Goal: Information Seeking & Learning: Learn about a topic

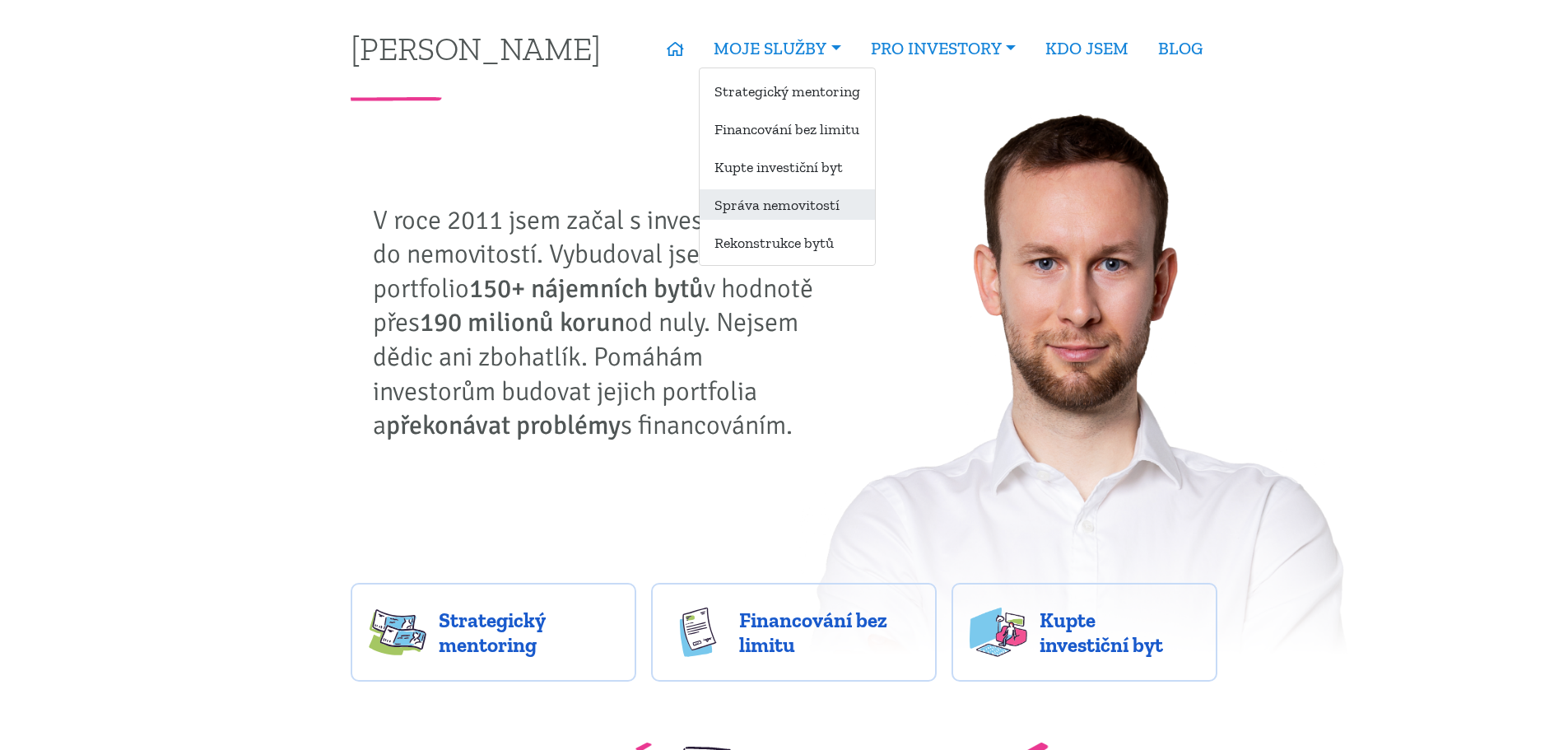
click at [771, 207] on link "Správa nemovitostí" at bounding box center [787, 205] width 175 height 30
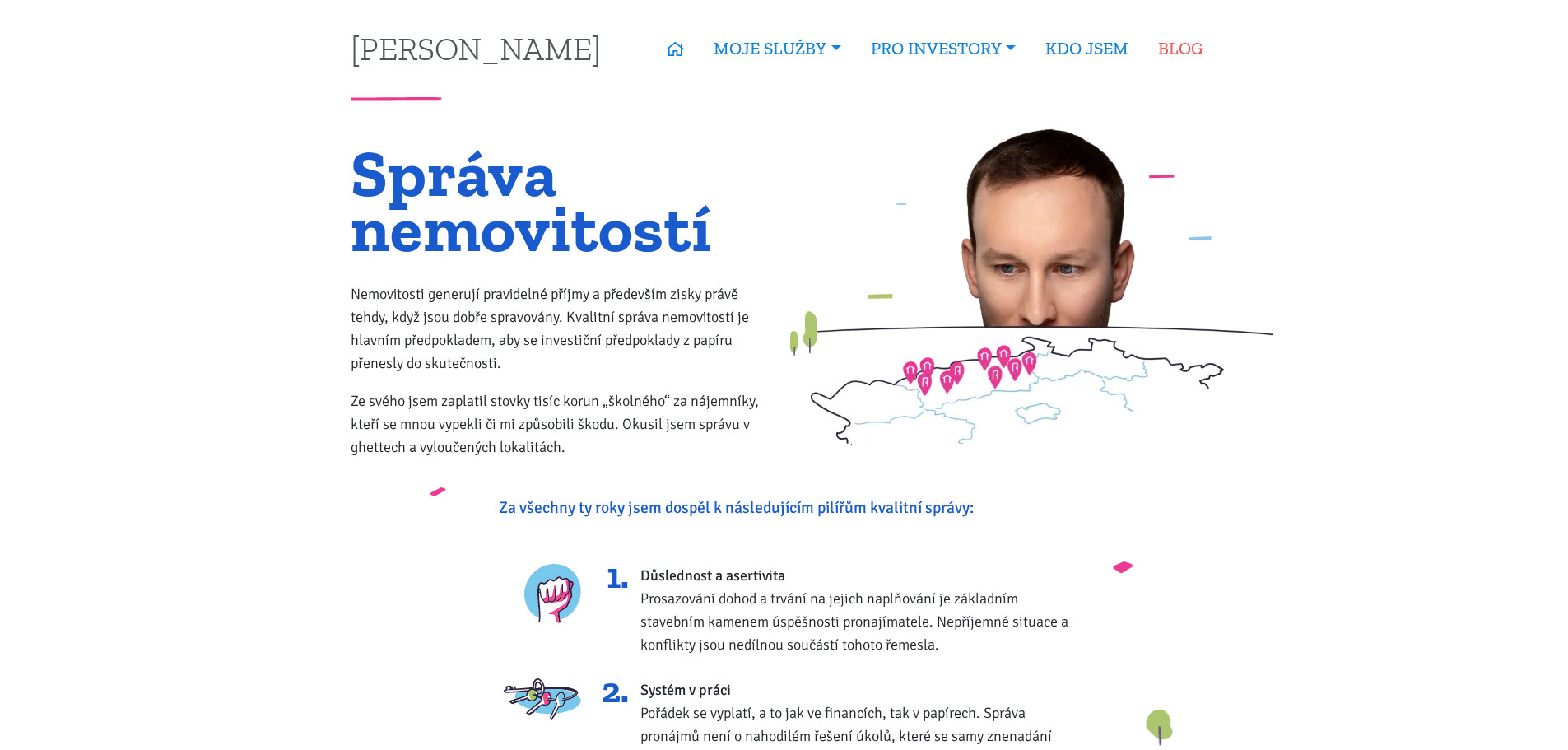
click at [1166, 47] on link "BLOG" at bounding box center [1181, 49] width 74 height 38
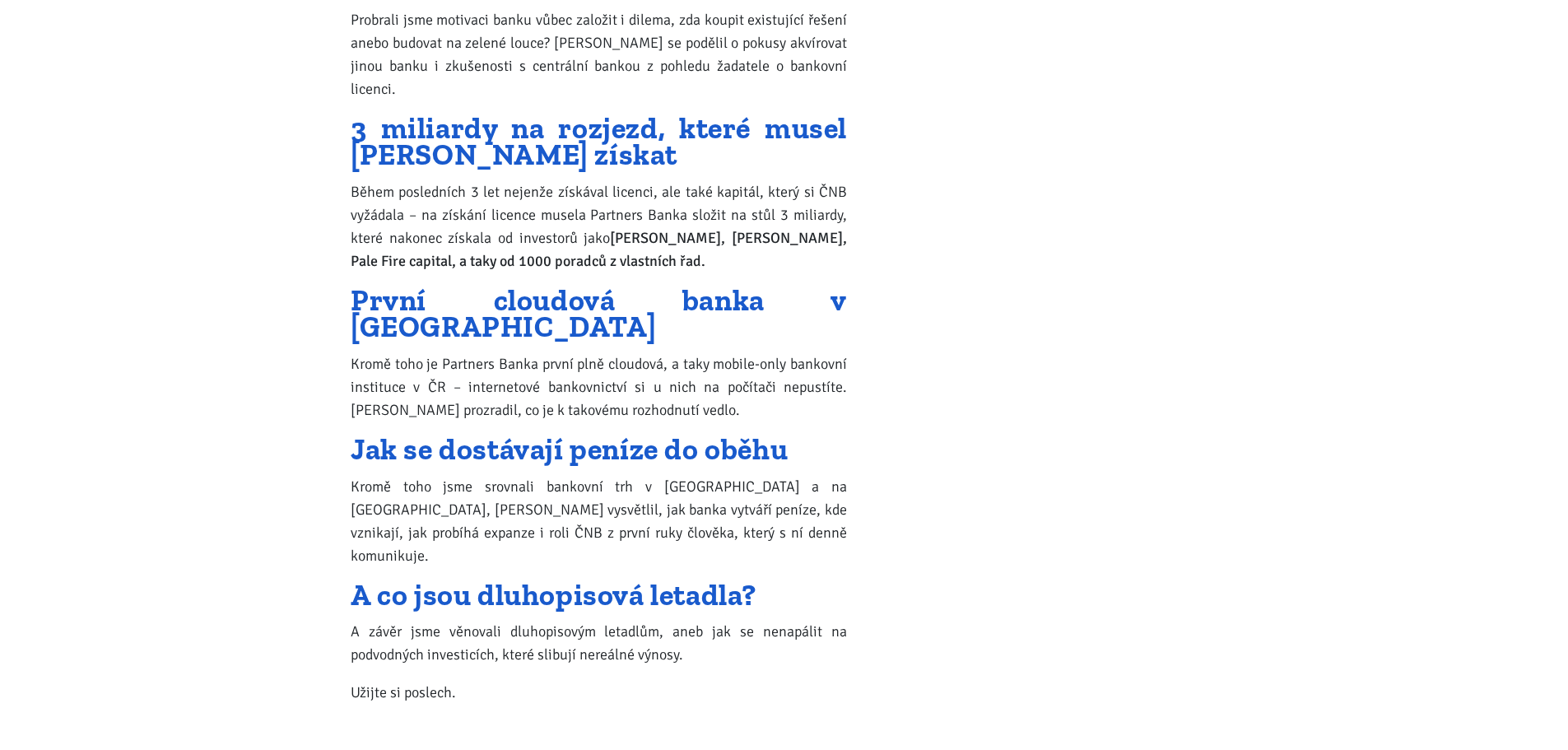
scroll to position [9406, 0]
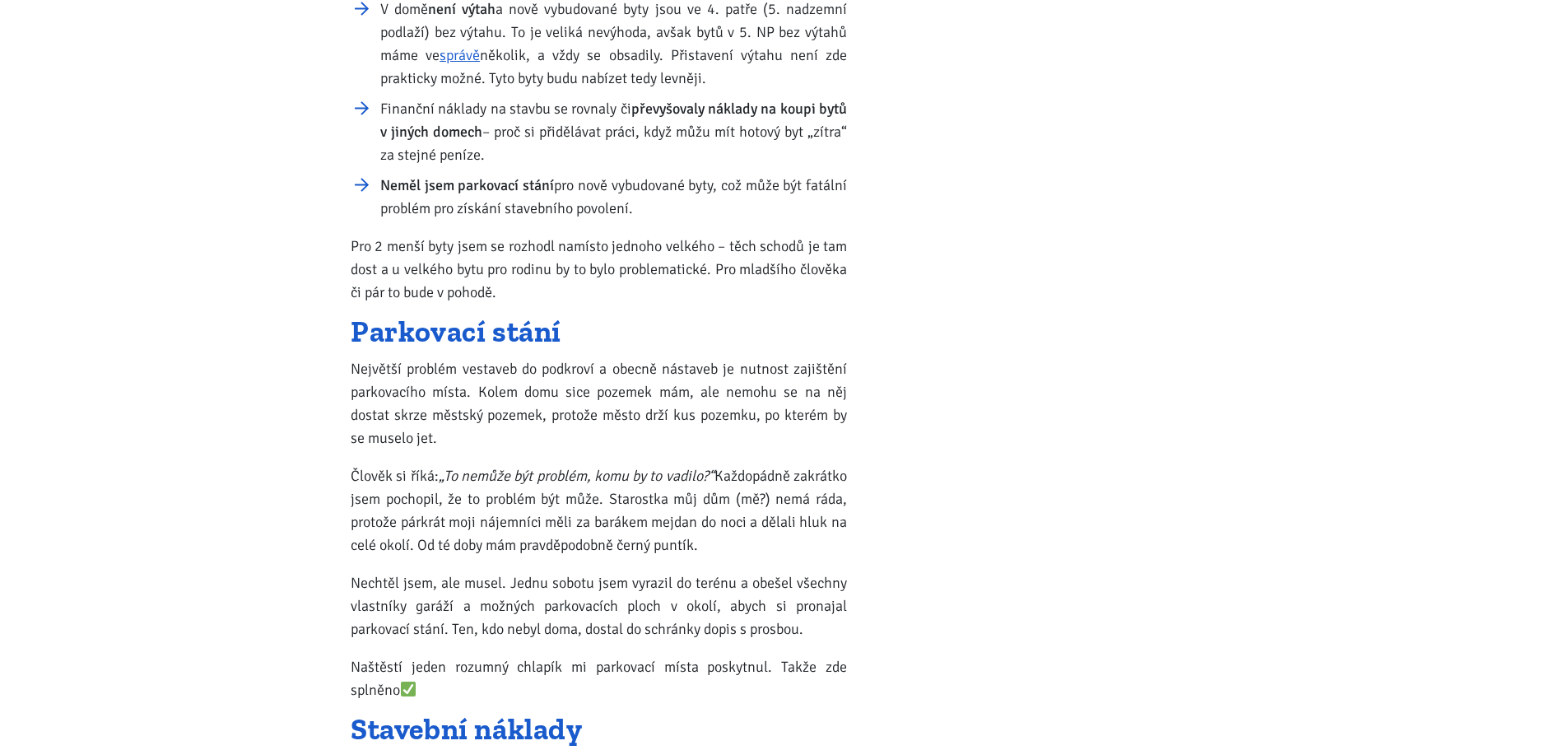
scroll to position [1152, 0]
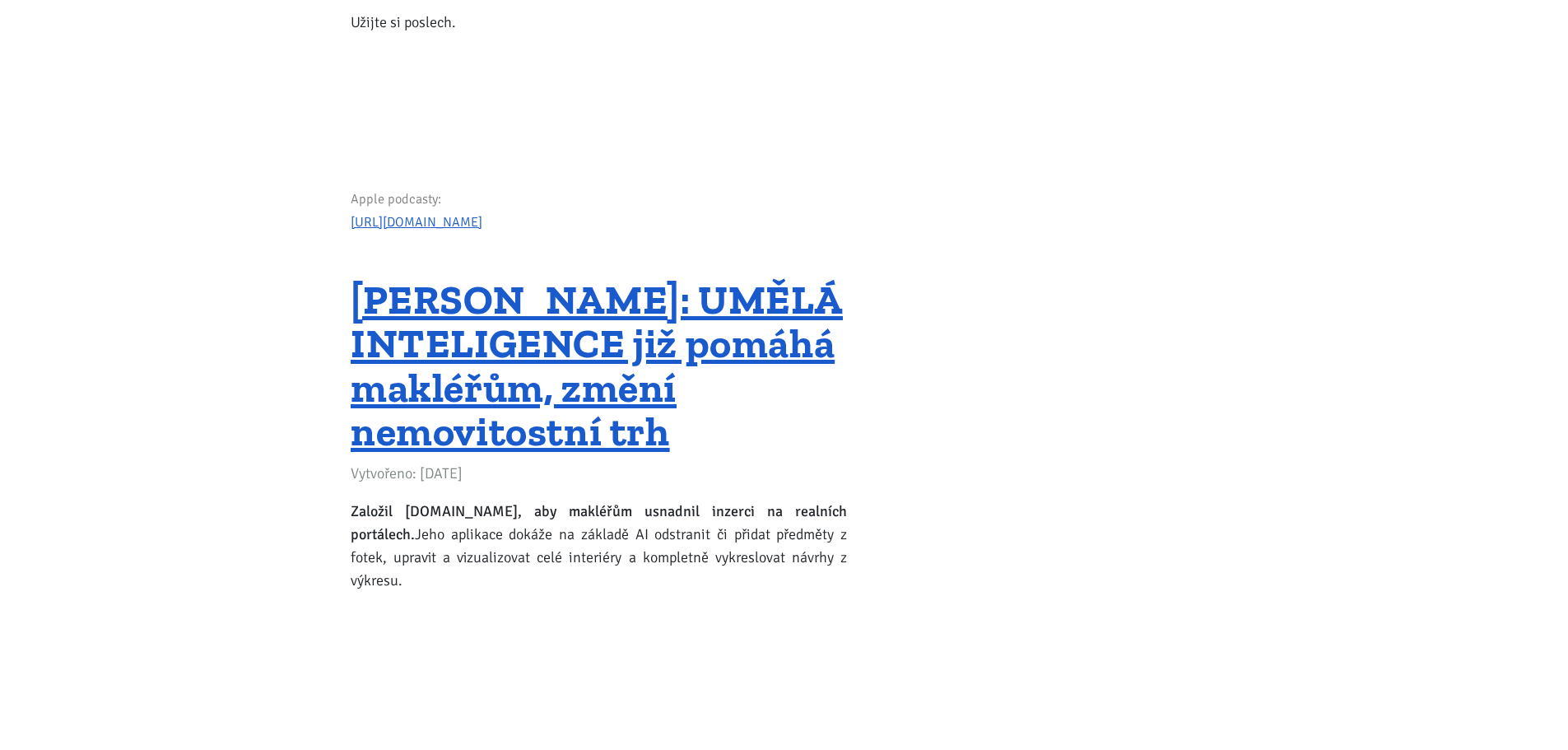
scroll to position [9791, 0]
